Goal: Task Accomplishment & Management: Manage account settings

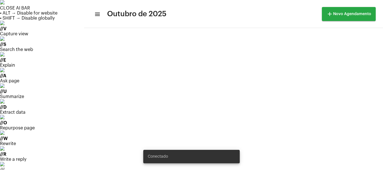
scroll to position [52, 0]
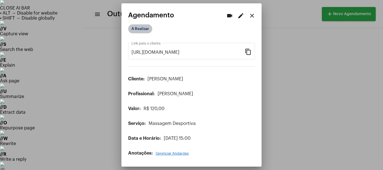
click at [143, 33] on mat-chip "A Realizar" at bounding box center [140, 28] width 24 height 9
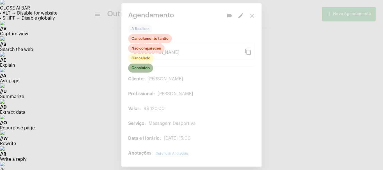
click at [146, 67] on mat-chip "Concluído" at bounding box center [140, 68] width 25 height 9
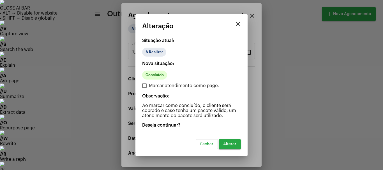
click at [229, 145] on span "Alterar" at bounding box center [229, 144] width 13 height 4
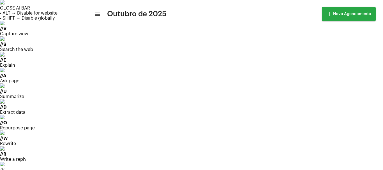
scroll to position [37, 0]
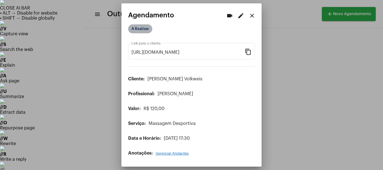
click at [134, 26] on mat-chip "A Realizar" at bounding box center [140, 28] width 24 height 9
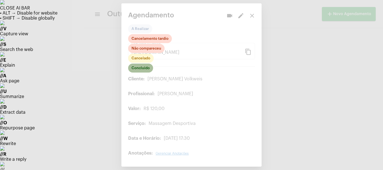
click at [140, 67] on mat-chip "Concluído" at bounding box center [140, 68] width 25 height 9
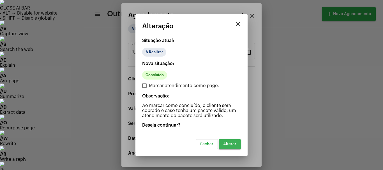
click at [234, 146] on span "Alterar" at bounding box center [229, 144] width 13 height 4
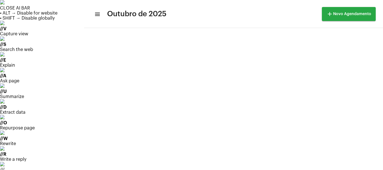
scroll to position [37, 0]
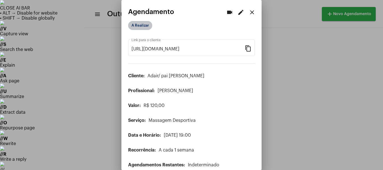
click at [143, 28] on mat-chip "A Realizar" at bounding box center [140, 25] width 24 height 9
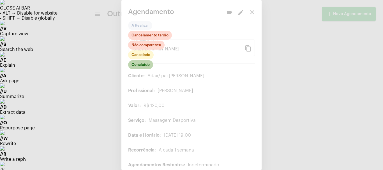
click at [140, 64] on mat-chip "Concluído" at bounding box center [140, 64] width 25 height 9
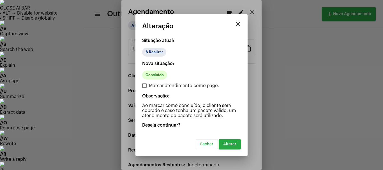
click at [228, 143] on span "Alterar" at bounding box center [229, 144] width 13 height 4
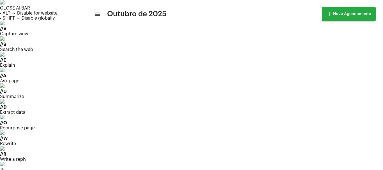
scroll to position [19, 0]
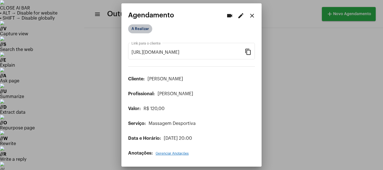
click at [145, 26] on mat-chip "A Realizar" at bounding box center [140, 28] width 24 height 9
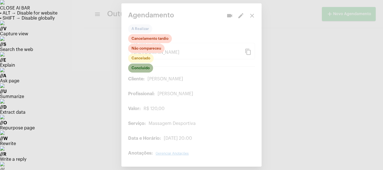
click at [143, 68] on mat-chip "Concluído" at bounding box center [140, 68] width 25 height 9
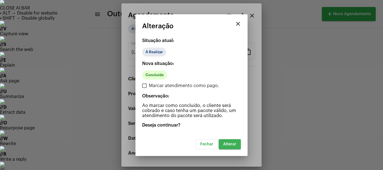
click at [230, 145] on span "Alterar" at bounding box center [229, 144] width 13 height 4
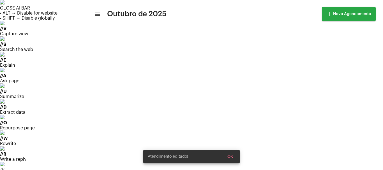
scroll to position [46, 0]
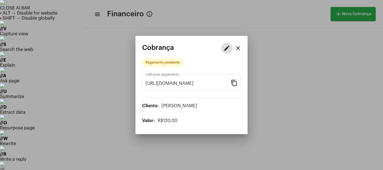
click at [225, 49] on mat-icon "edit" at bounding box center [226, 48] width 7 height 7
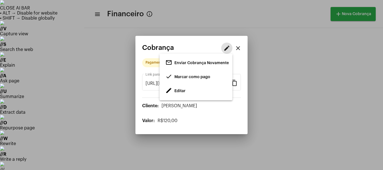
click at [176, 89] on span "Editar" at bounding box center [179, 91] width 11 height 4
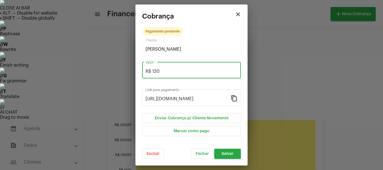
click at [164, 71] on input "R$ 120" at bounding box center [191, 71] width 92 height 5
type input "R$ 110"
click at [228, 155] on span "Salvar" at bounding box center [227, 154] width 12 height 4
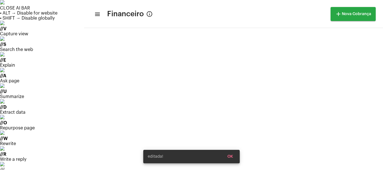
scroll to position [233, 0]
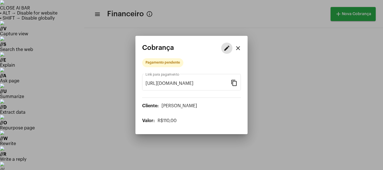
click at [227, 45] on mat-icon "edit" at bounding box center [226, 48] width 7 height 7
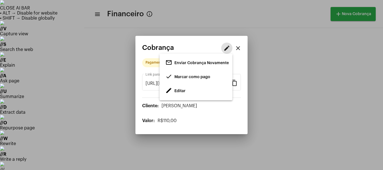
click at [184, 74] on span "done Marcar como pago" at bounding box center [187, 77] width 45 height 10
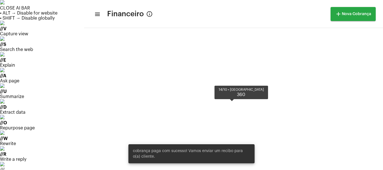
scroll to position [271, 0]
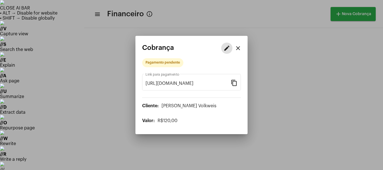
click at [229, 46] on mat-icon "edit" at bounding box center [226, 48] width 7 height 7
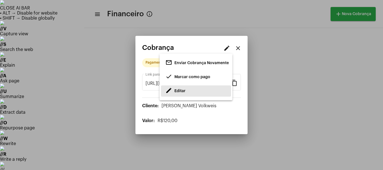
click at [182, 91] on span "Editar" at bounding box center [179, 91] width 11 height 4
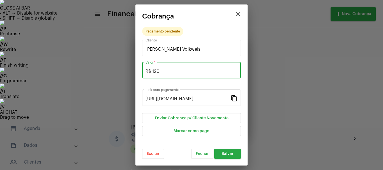
click at [163, 71] on input "R$ 120" at bounding box center [191, 71] width 92 height 5
type input "R$ 110"
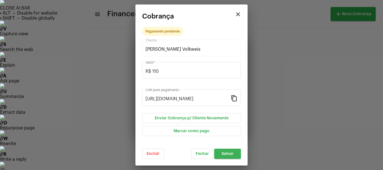
click at [228, 154] on span "Salvar" at bounding box center [227, 154] width 12 height 4
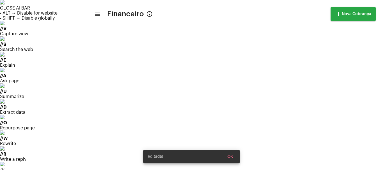
scroll to position [196, 0]
click at [139, 150] on div "editada! OK" at bounding box center [191, 156] width 110 height 27
click at [139, 149] on div "editada! OK" at bounding box center [191, 156] width 110 height 27
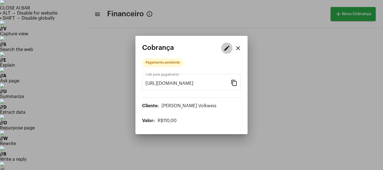
click at [224, 47] on mat-icon "edit" at bounding box center [226, 48] width 7 height 7
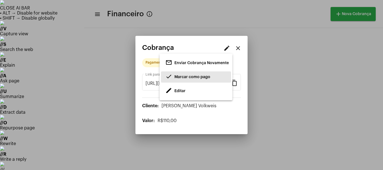
click at [186, 75] on span "Marcar como pago" at bounding box center [192, 77] width 36 height 4
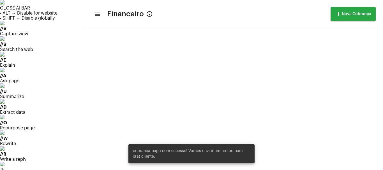
scroll to position [279, 0]
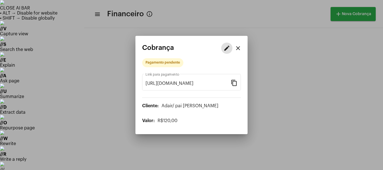
click at [225, 48] on mat-icon "edit" at bounding box center [226, 48] width 7 height 7
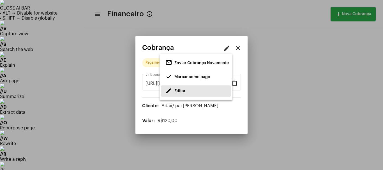
click at [179, 91] on span "Editar" at bounding box center [179, 91] width 11 height 4
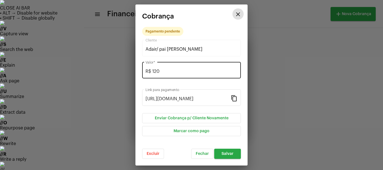
click at [177, 73] on input "R$ 120" at bounding box center [191, 71] width 92 height 5
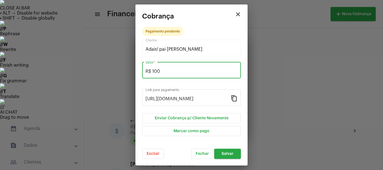
type input "R$ 100"
click at [226, 155] on span "Salvar" at bounding box center [227, 154] width 12 height 4
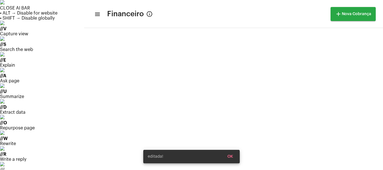
scroll to position [279, 0]
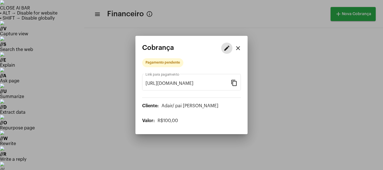
click at [226, 49] on mat-icon "edit" at bounding box center [226, 48] width 7 height 7
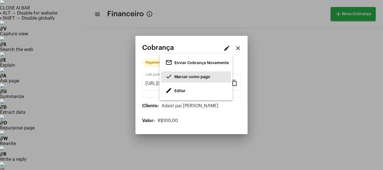
click at [186, 75] on span "Marcar como pago" at bounding box center [192, 77] width 36 height 4
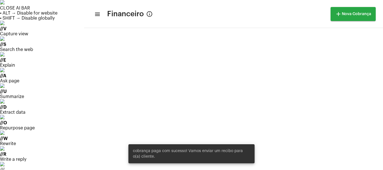
scroll to position [279, 0]
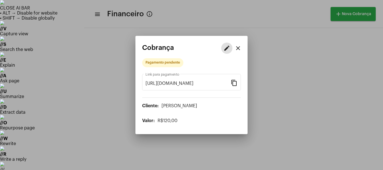
click at [226, 46] on mat-icon "edit" at bounding box center [226, 48] width 7 height 7
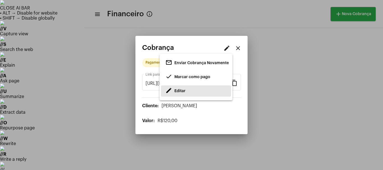
click at [183, 91] on span "Editar" at bounding box center [179, 91] width 11 height 4
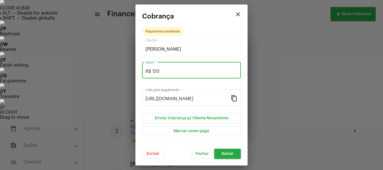
click at [168, 74] on input "R$ 120" at bounding box center [191, 71] width 92 height 5
type input "R$ 110"
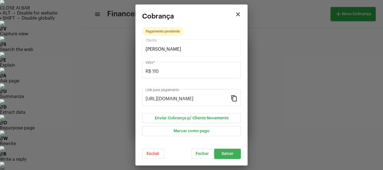
click at [222, 155] on span "Salvar" at bounding box center [227, 154] width 12 height 4
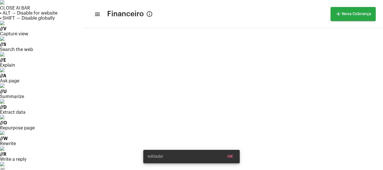
scroll to position [279, 0]
click at [141, 157] on div "editada! OK" at bounding box center [191, 156] width 110 height 27
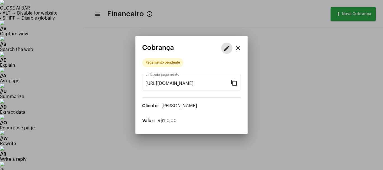
click at [228, 50] on mat-icon "edit" at bounding box center [226, 48] width 7 height 7
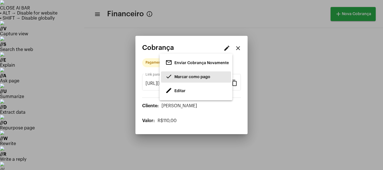
click at [184, 79] on span "Marcar como pago" at bounding box center [192, 77] width 36 height 4
